Goal: Find specific page/section: Find specific page/section

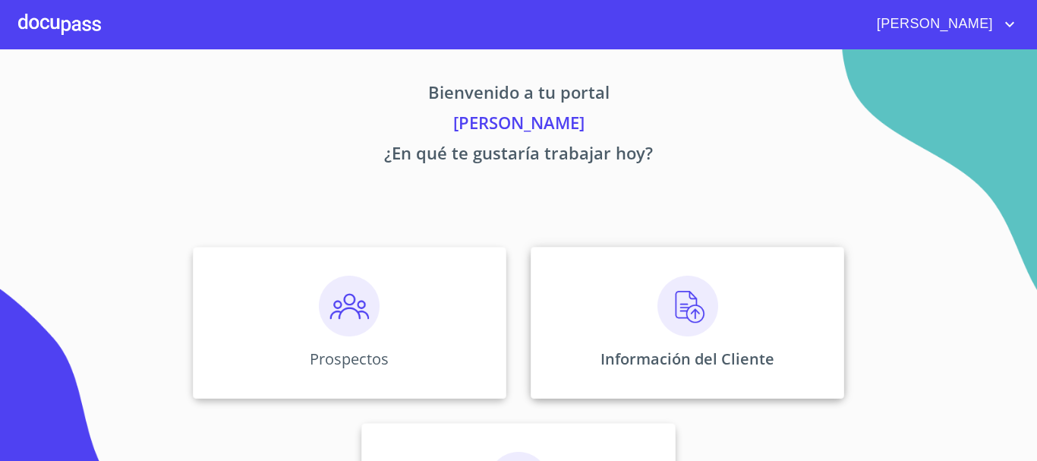
click at [666, 311] on img at bounding box center [688, 306] width 61 height 61
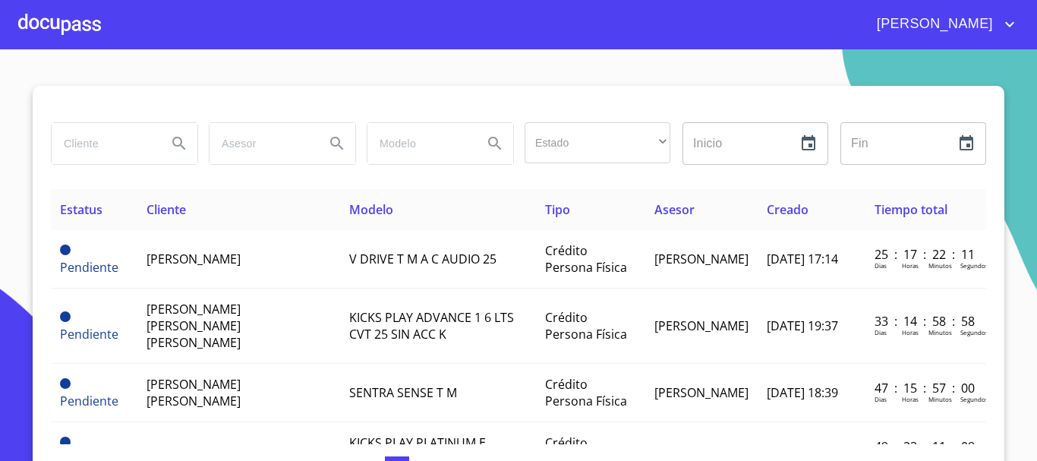
click at [100, 138] on input "search" at bounding box center [103, 143] width 103 height 41
type input "[PERSON_NAME]"
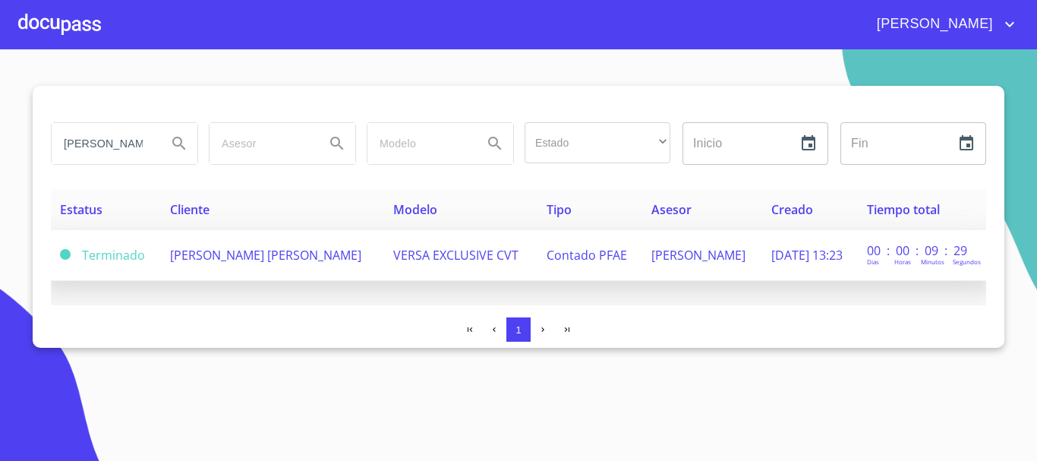
click at [246, 253] on span "[PERSON_NAME] [PERSON_NAME]" at bounding box center [265, 255] width 191 height 17
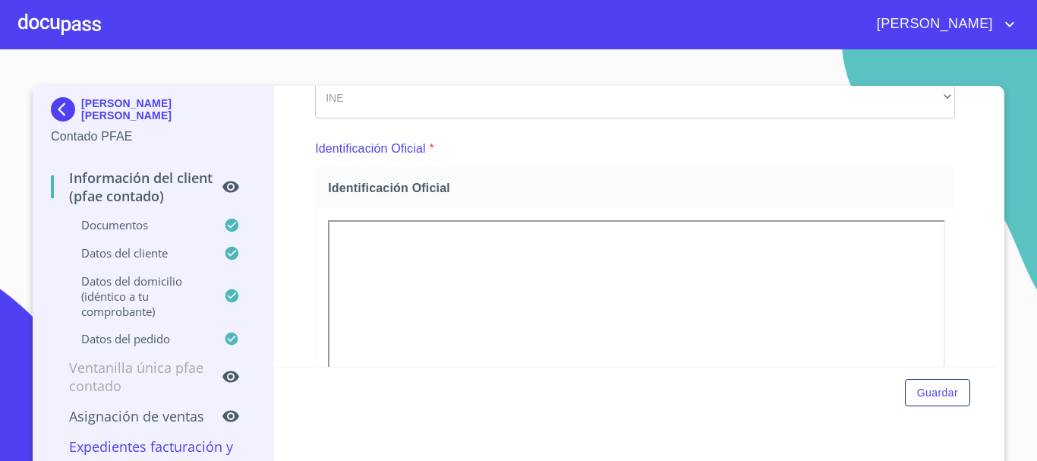
scroll to position [152, 0]
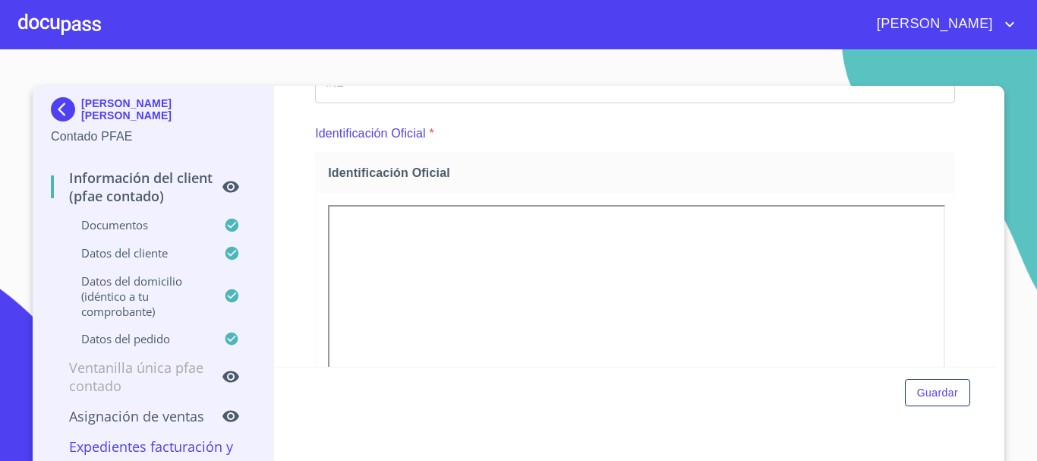
click at [297, 315] on div "Información del Client (PFAE contado) Documentos Documento de identificación.  …" at bounding box center [636, 226] width 724 height 281
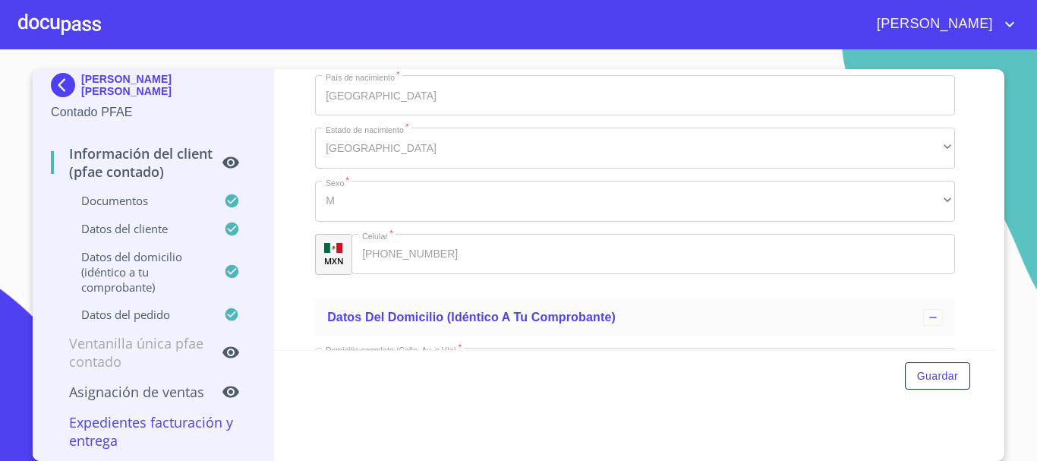
scroll to position [3262, 0]
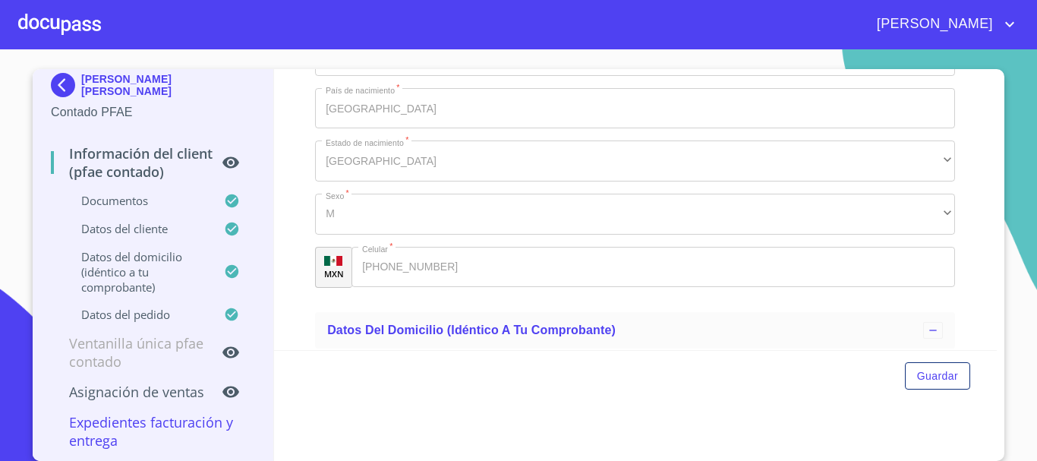
click at [321, 288] on div "MXN Celular   * [PHONE_NUMBER] ​" at bounding box center [635, 267] width 640 height 41
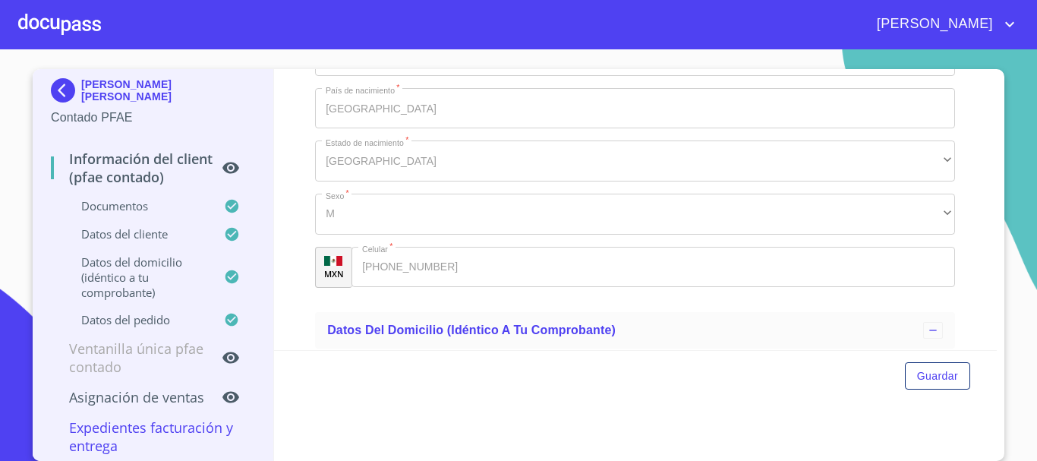
scroll to position [0, 0]
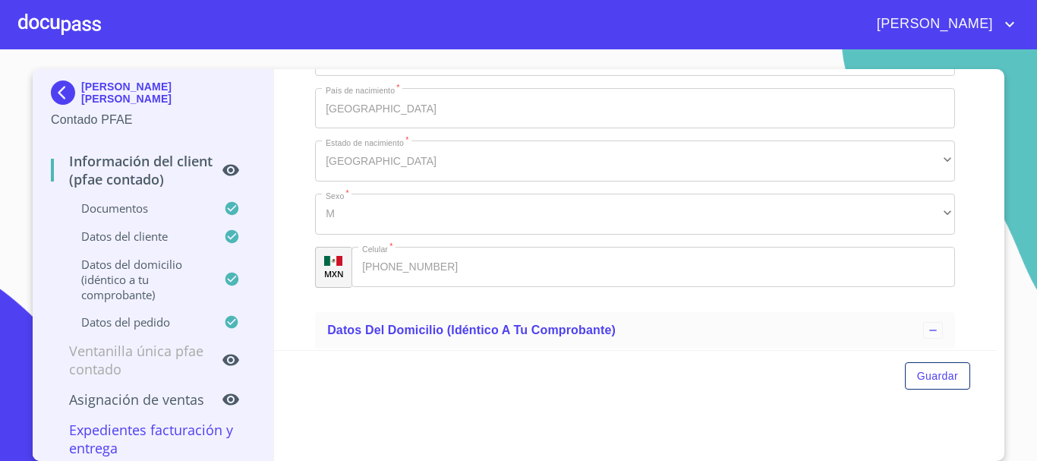
drag, startPoint x: 121, startPoint y: 85, endPoint x: 74, endPoint y: 82, distance: 46.4
click at [74, 82] on div "[PERSON_NAME] [PERSON_NAME]" at bounding box center [153, 96] width 204 height 30
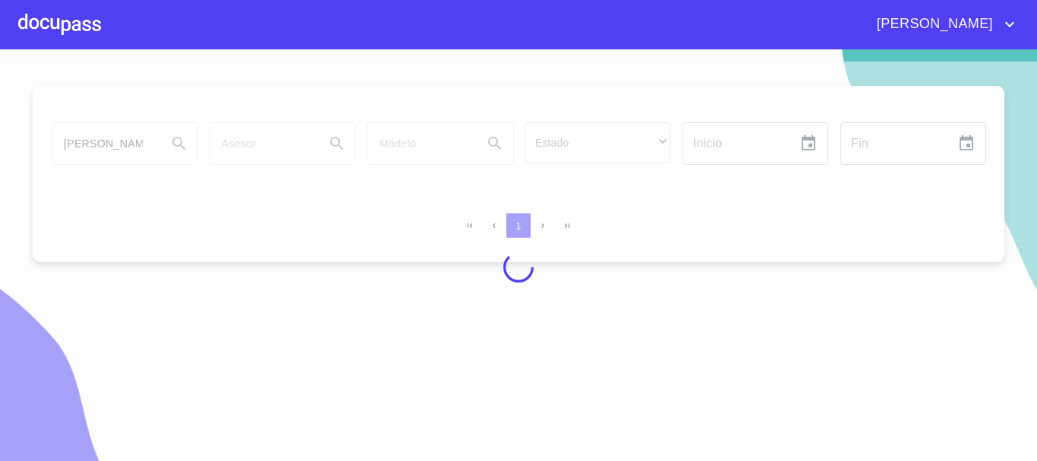
click at [68, 38] on div at bounding box center [59, 24] width 83 height 49
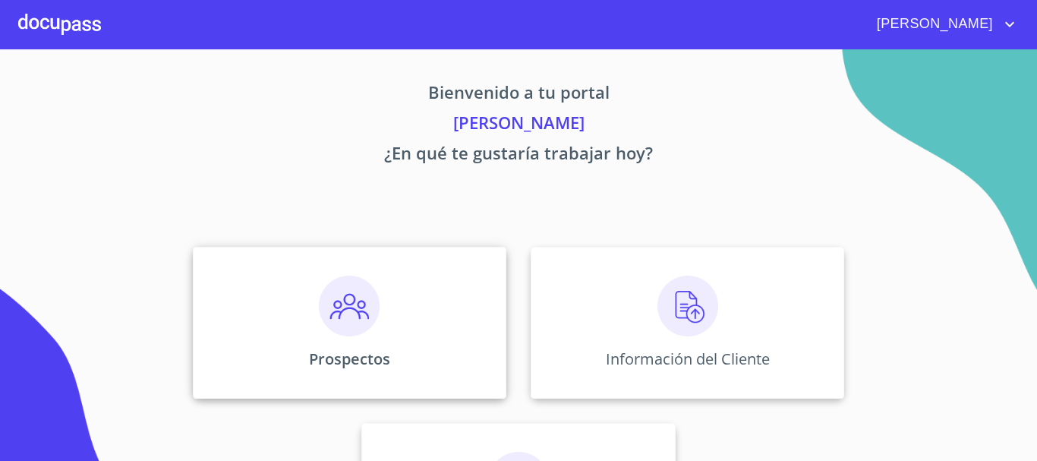
click at [247, 303] on div "Prospectos" at bounding box center [350, 323] width 314 height 152
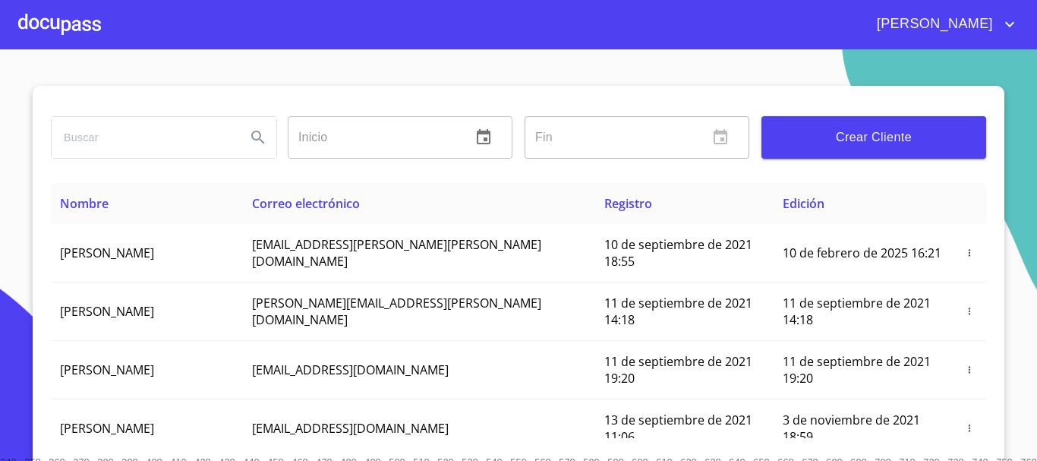
click at [133, 147] on input "search" at bounding box center [143, 137] width 182 height 41
type input "[PERSON_NAME]"
